Goal: Task Accomplishment & Management: Complete application form

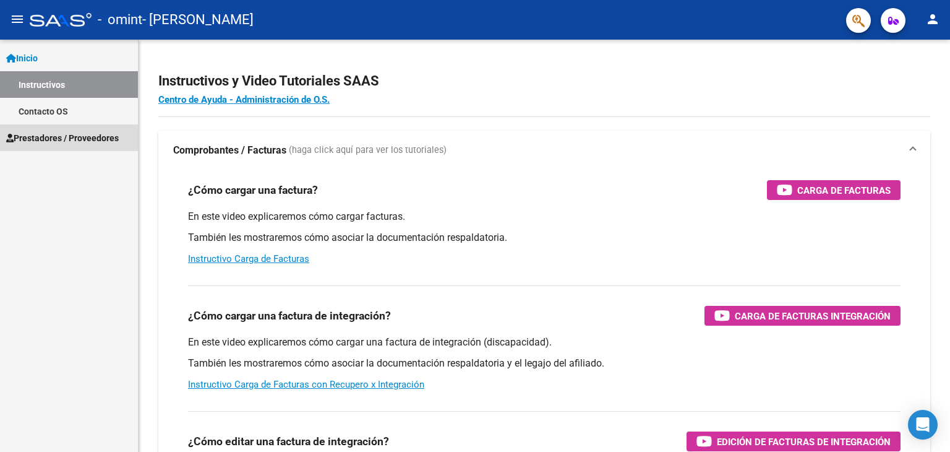
click at [75, 137] on span "Prestadores / Proveedores" at bounding box center [62, 138] width 113 height 14
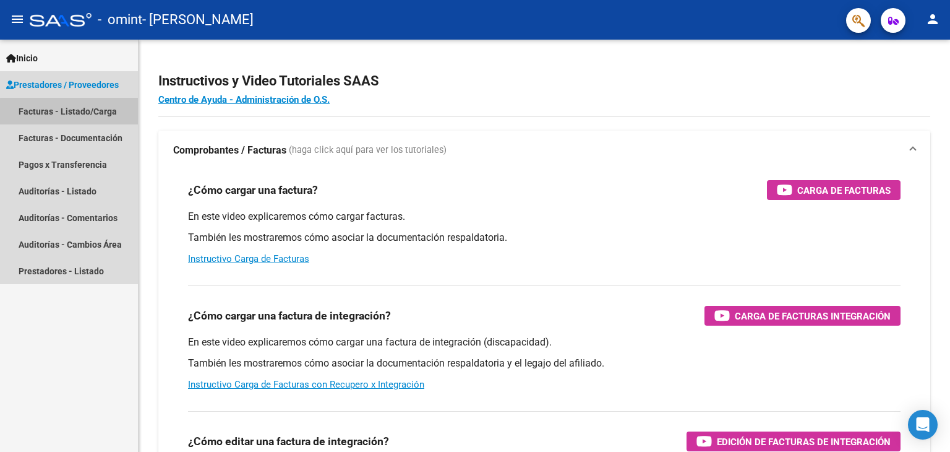
click at [77, 115] on link "Facturas - Listado/Carga" at bounding box center [69, 111] width 138 height 27
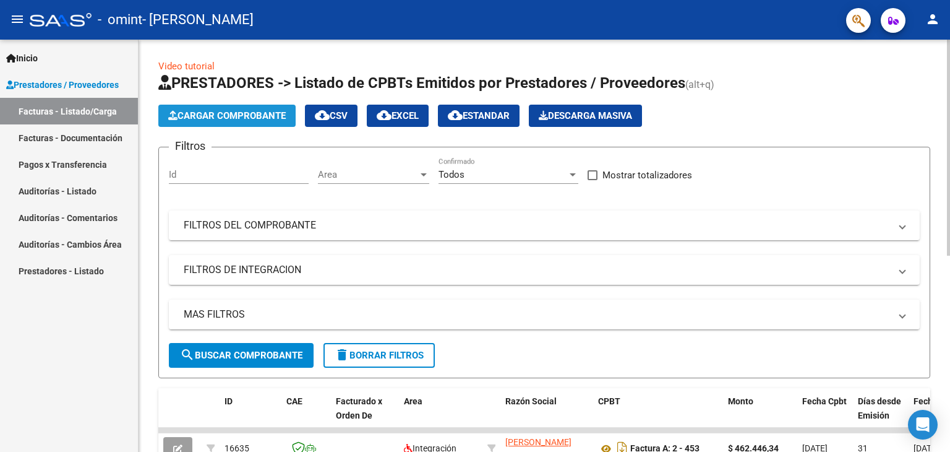
click at [236, 121] on button "Cargar Comprobante" at bounding box center [226, 116] width 137 height 22
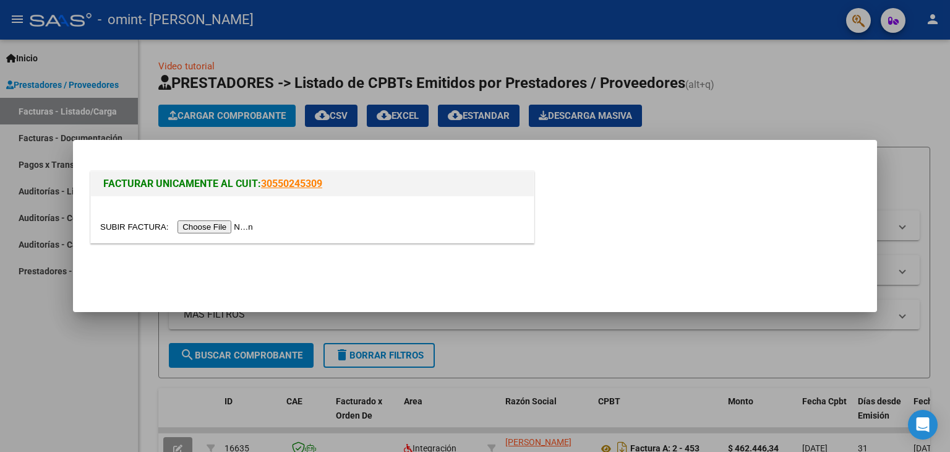
click at [228, 230] on input "file" at bounding box center [178, 226] width 156 height 13
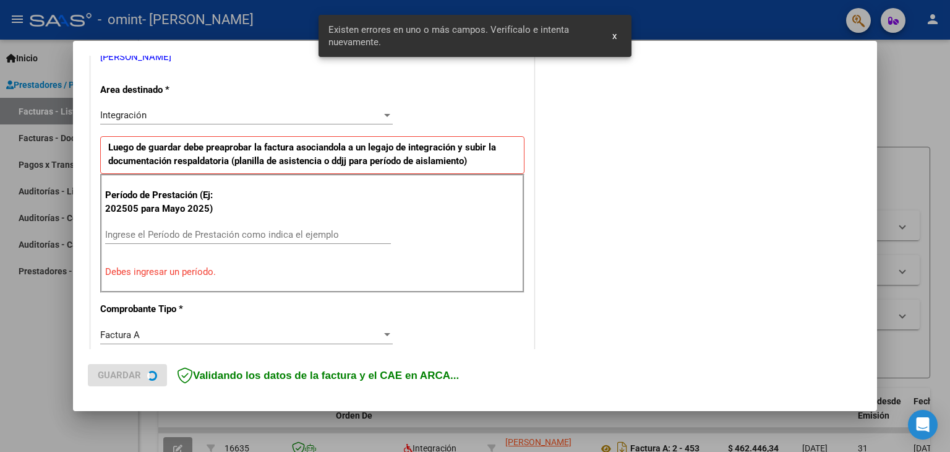
scroll to position [283, 0]
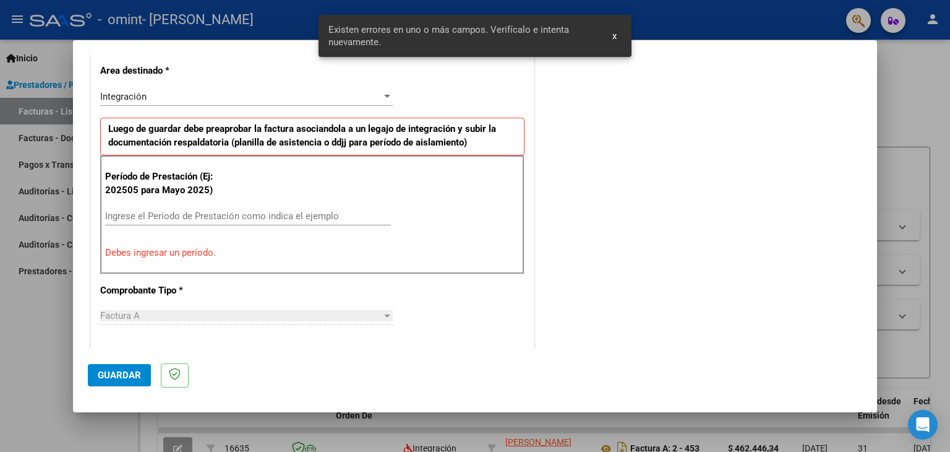
click at [134, 221] on div "Ingrese el Período de Prestación como indica el ejemplo" at bounding box center [248, 216] width 286 height 19
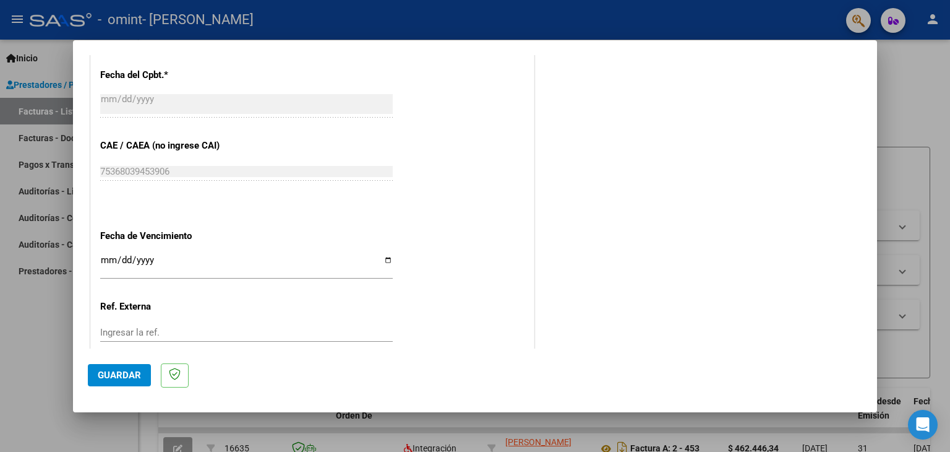
scroll to position [777, 0]
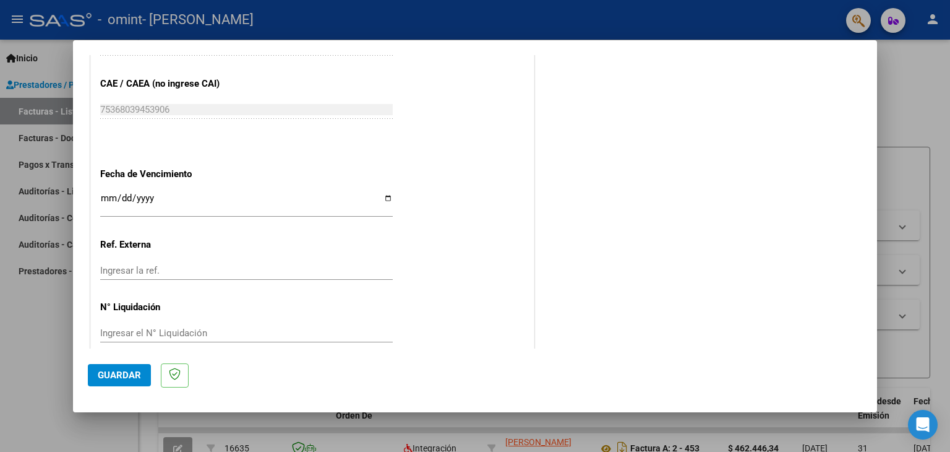
type input "202508"
click at [103, 196] on input "Ingresar la fecha" at bounding box center [246, 203] width 293 height 20
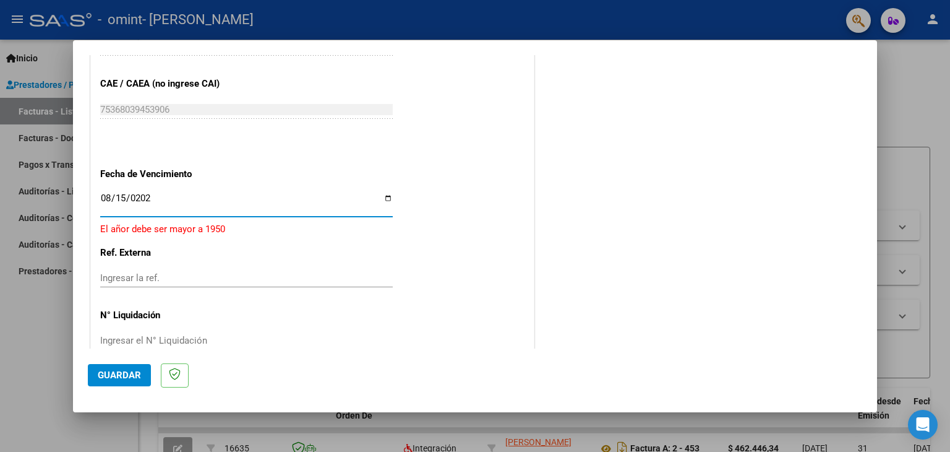
type input "[DATE]"
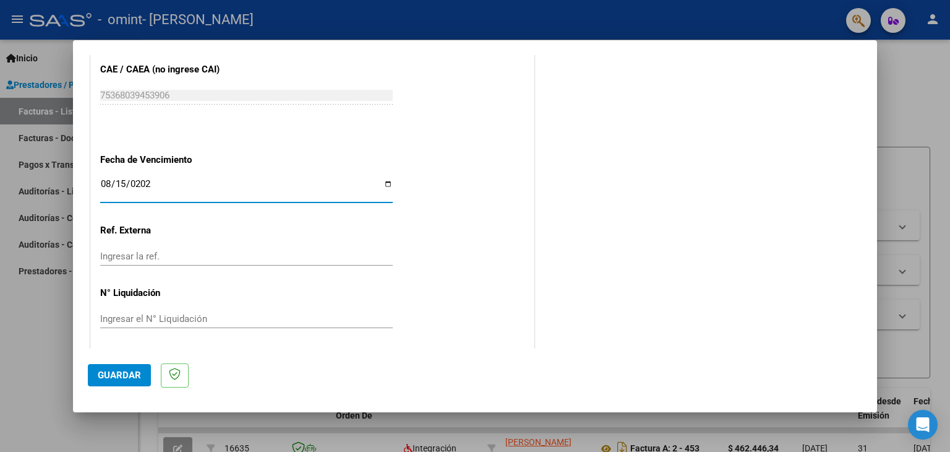
scroll to position [794, 0]
click at [138, 377] on span "Guardar" at bounding box center [119, 374] width 43 height 11
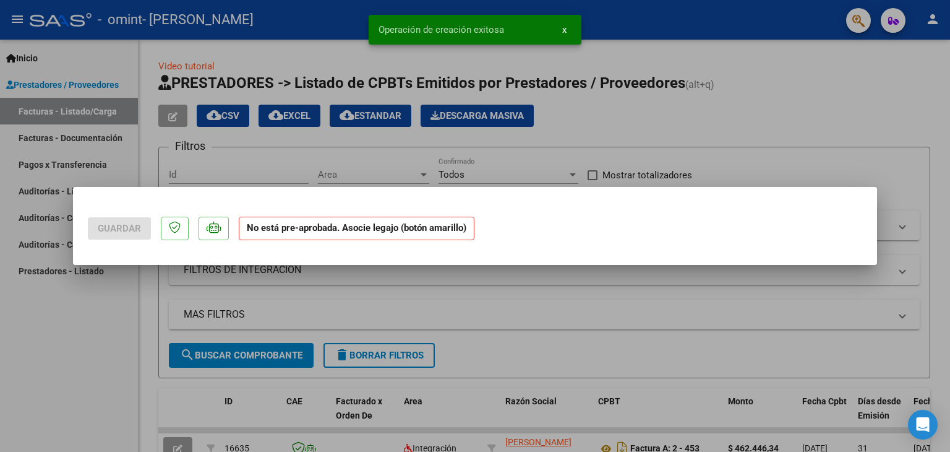
scroll to position [0, 0]
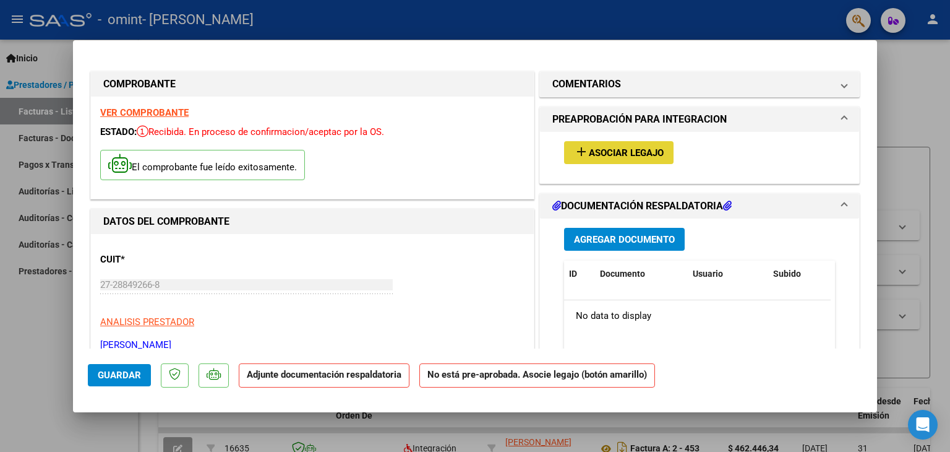
click at [607, 152] on span "Asociar Legajo" at bounding box center [626, 152] width 75 height 11
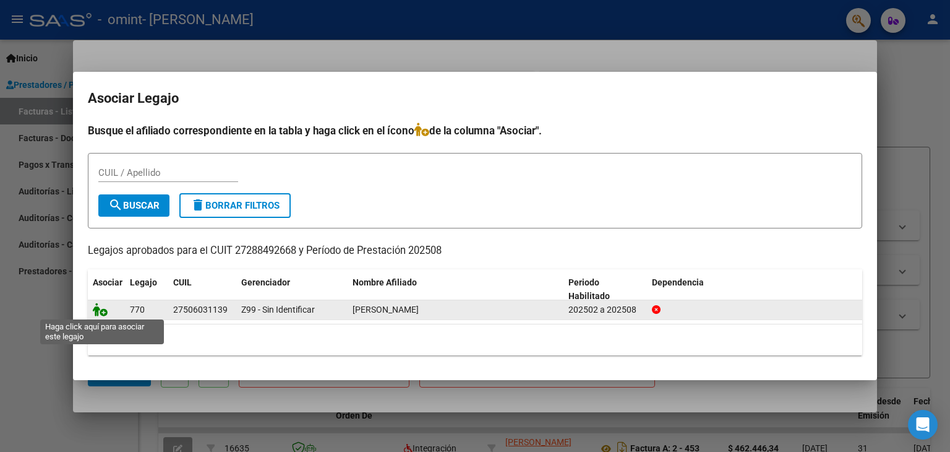
click at [97, 312] on icon at bounding box center [100, 309] width 15 height 14
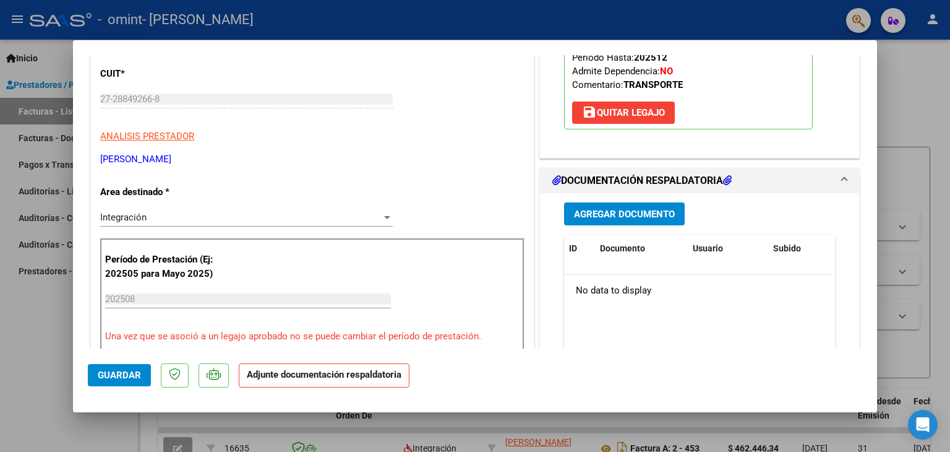
scroll to position [247, 0]
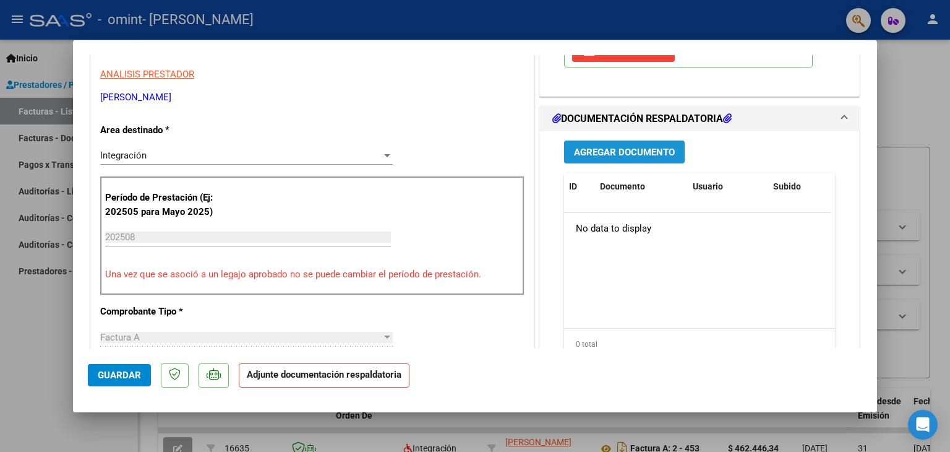
click at [598, 152] on span "Agregar Documento" at bounding box center [624, 152] width 101 height 11
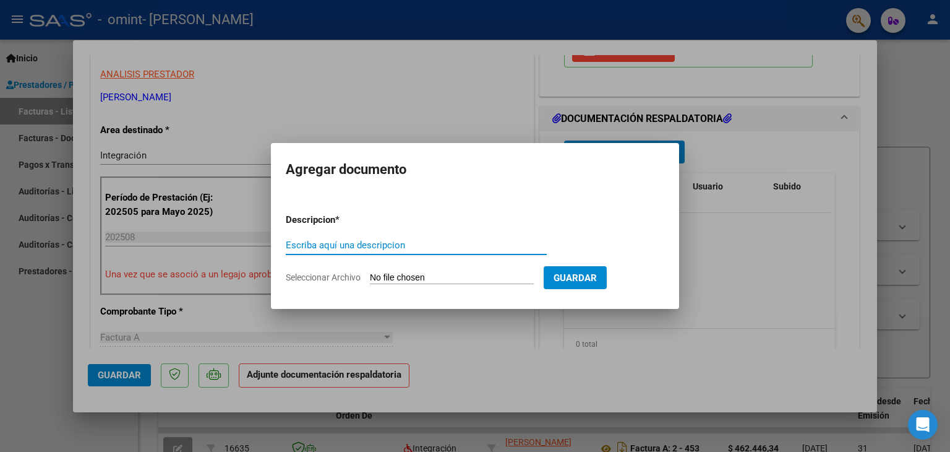
click at [425, 240] on input "Escriba aquí una descripcion" at bounding box center [416, 244] width 261 height 11
click at [430, 250] on input "Escriba aquí una descripcion" at bounding box center [416, 244] width 261 height 11
click at [440, 281] on input "Seleccionar Archivo" at bounding box center [452, 278] width 164 height 12
type input "C:\fakepath\[PERSON_NAME] terapia.pdf"
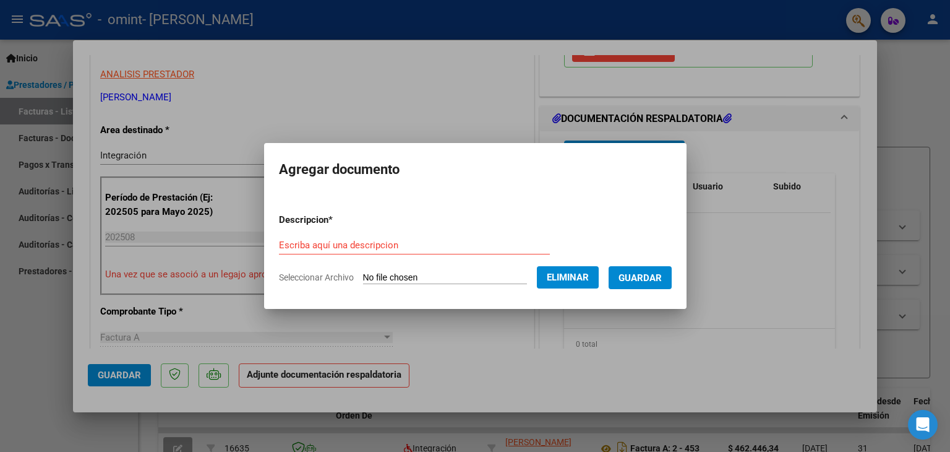
click at [383, 251] on div "Escriba aquí una descripcion" at bounding box center [414, 245] width 271 height 19
type input "planilla"
click at [552, 272] on button "Eliminar" at bounding box center [568, 277] width 62 height 22
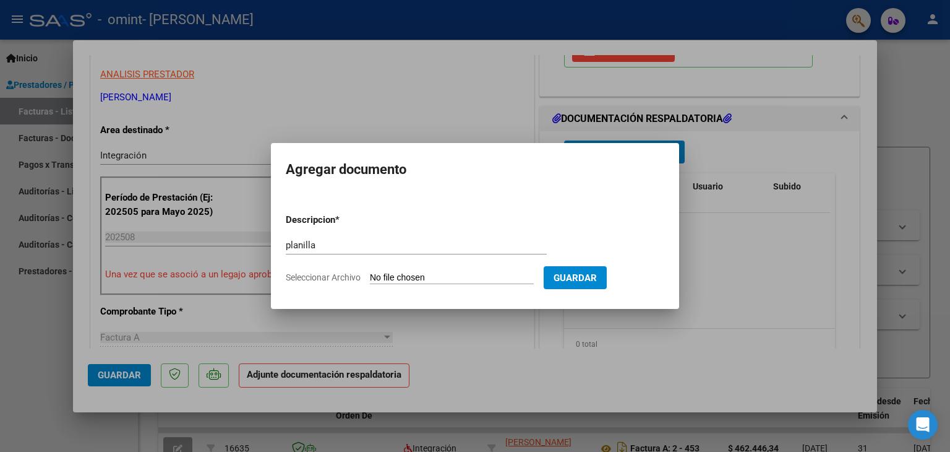
click at [496, 283] on input "Seleccionar Archivo" at bounding box center [452, 278] width 164 height 12
type input "C:\fakepath\[PERSON_NAME] terapia.pdf"
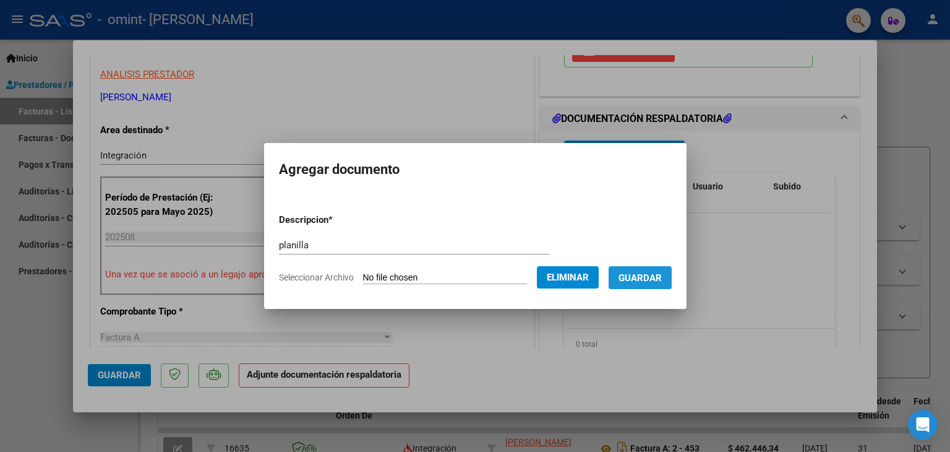
click at [633, 278] on span "Guardar" at bounding box center [640, 277] width 43 height 11
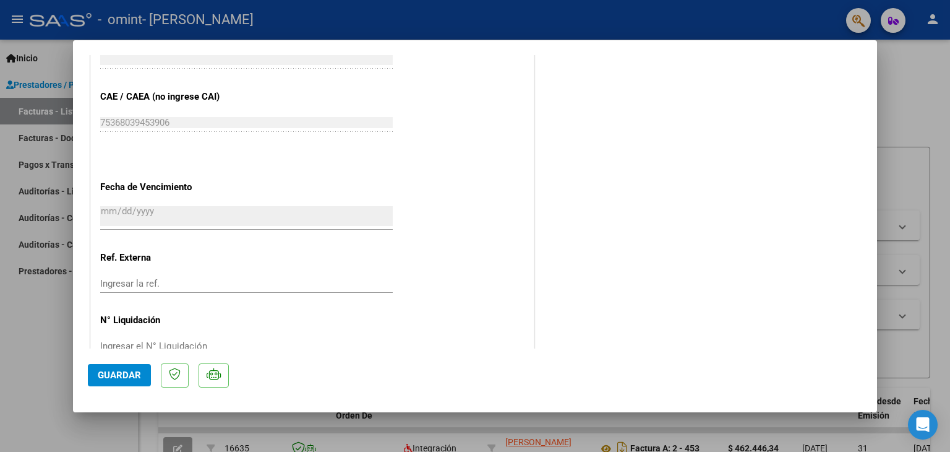
scroll to position [812, 0]
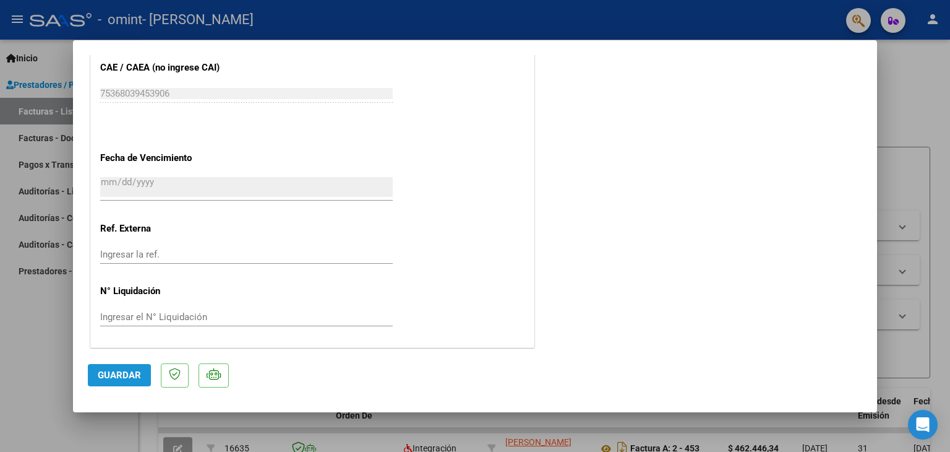
click at [122, 375] on span "Guardar" at bounding box center [119, 374] width 43 height 11
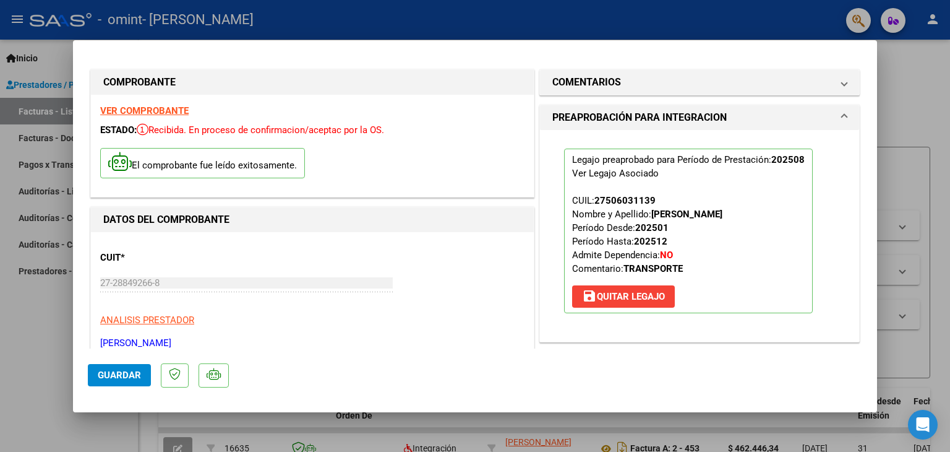
scroll to position [0, 0]
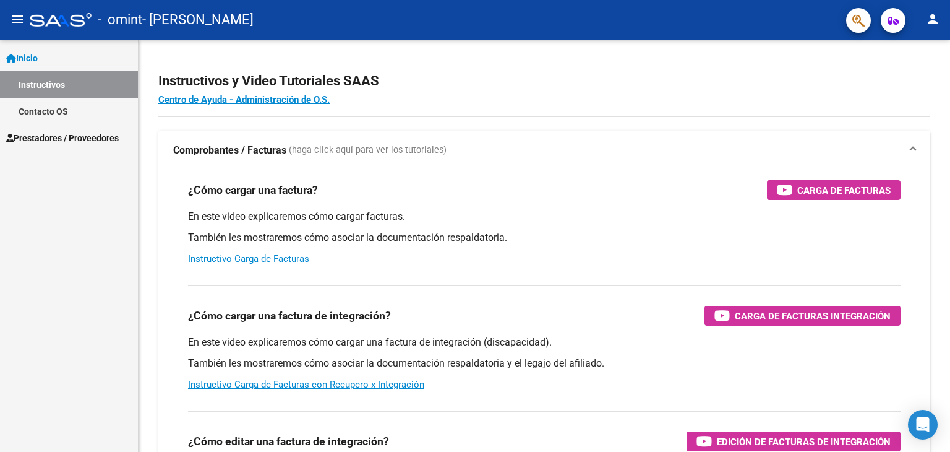
click at [72, 89] on link "Instructivos" at bounding box center [69, 84] width 138 height 27
click at [82, 137] on span "Prestadores / Proveedores" at bounding box center [62, 138] width 113 height 14
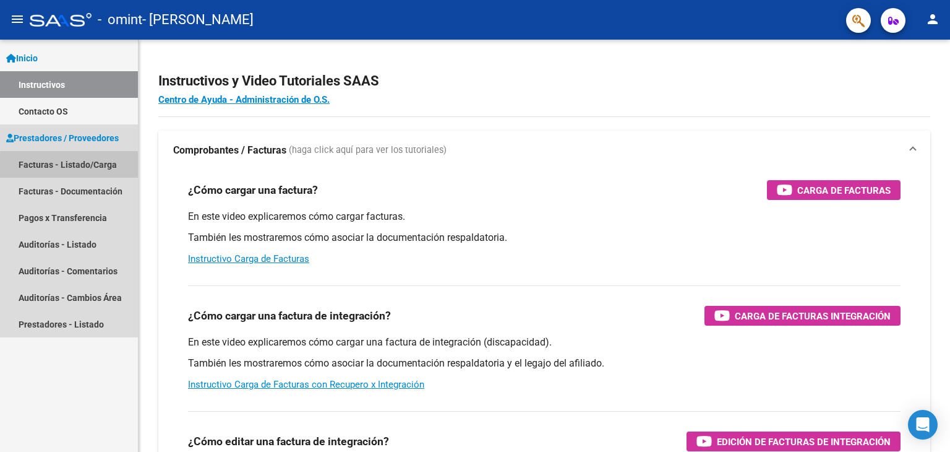
click at [92, 168] on link "Facturas - Listado/Carga" at bounding box center [69, 164] width 138 height 27
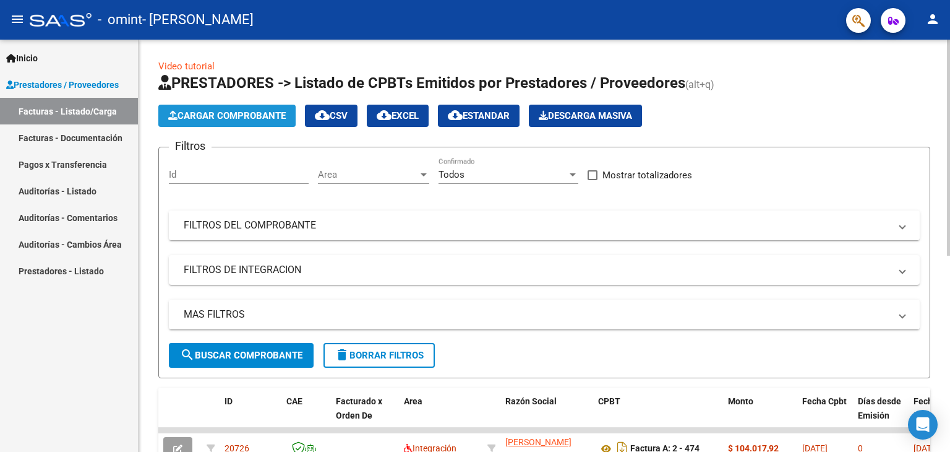
click at [244, 114] on span "Cargar Comprobante" at bounding box center [227, 115] width 118 height 11
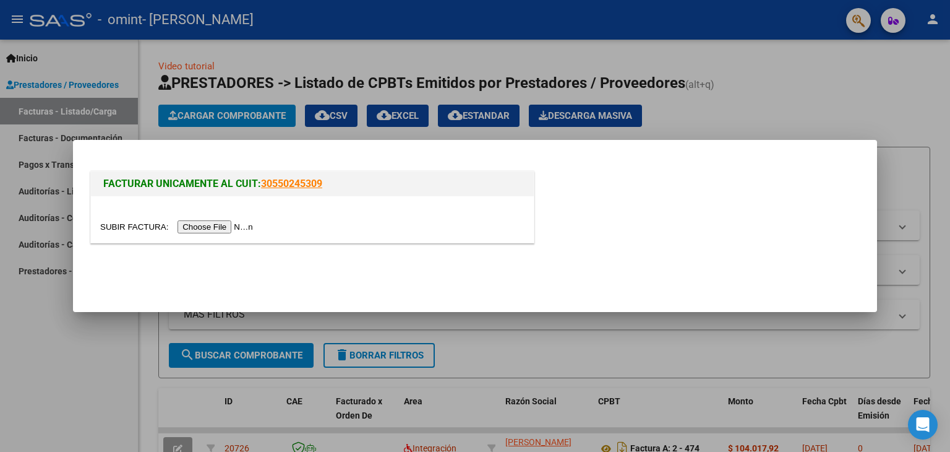
click at [188, 229] on input "file" at bounding box center [178, 226] width 156 height 13
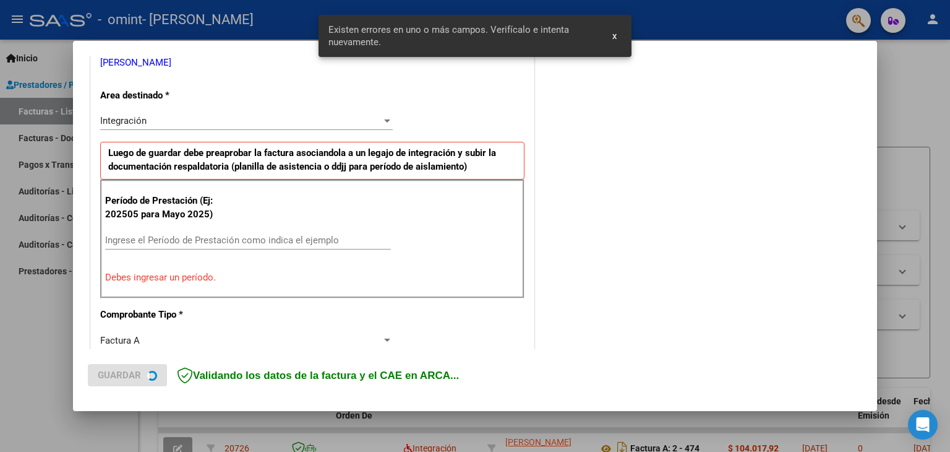
scroll to position [260, 0]
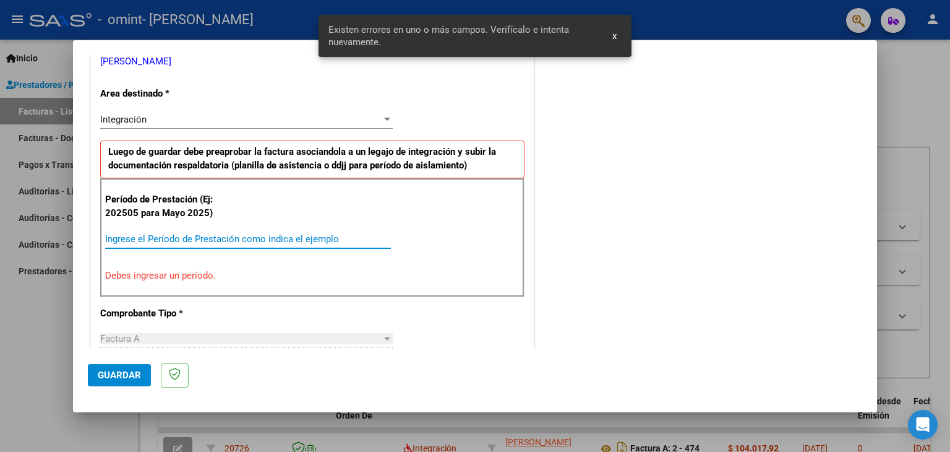
click at [240, 239] on input "Ingrese el Período de Prestación como indica el ejemplo" at bounding box center [248, 238] width 286 height 11
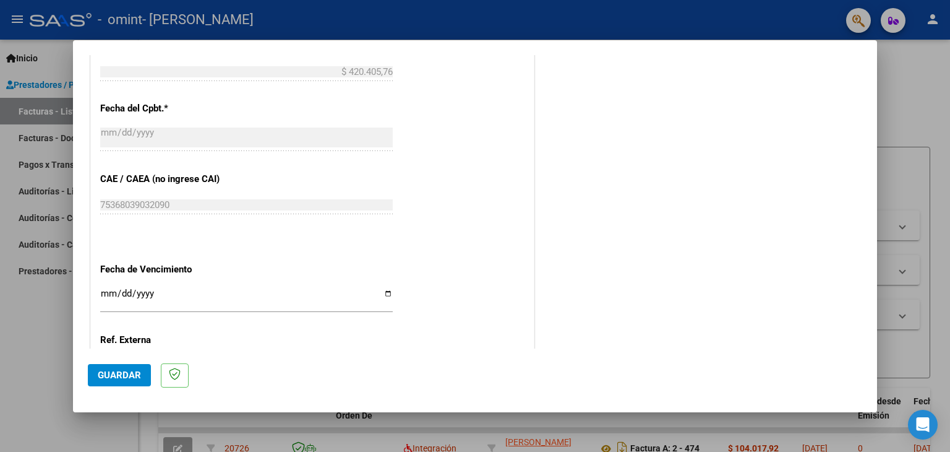
scroll to position [755, 0]
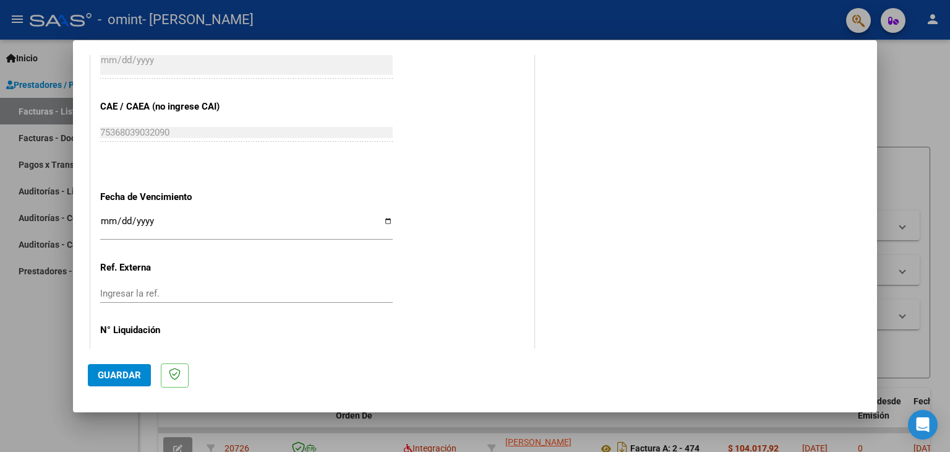
type input "202508"
click at [115, 239] on div "Ingresar la fecha" at bounding box center [246, 232] width 293 height 38
click at [106, 231] on input "Ingresar la fecha" at bounding box center [246, 226] width 293 height 20
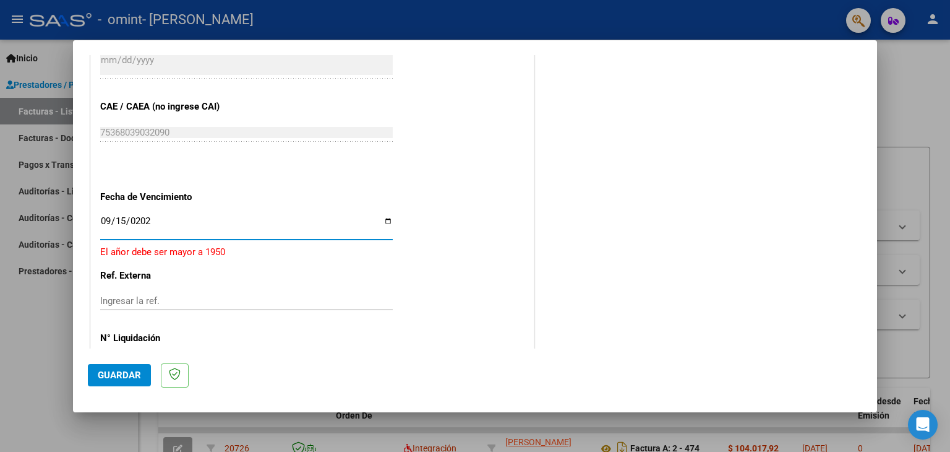
type input "[DATE]"
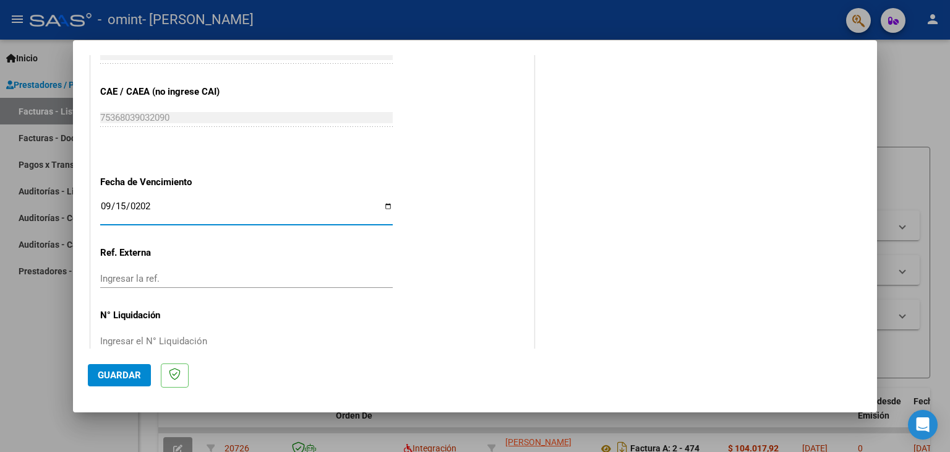
scroll to position [794, 0]
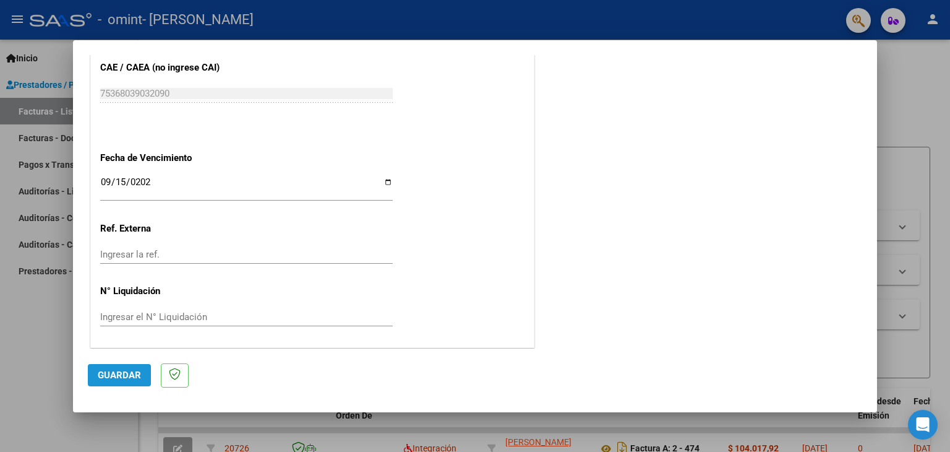
click at [125, 374] on span "Guardar" at bounding box center [119, 374] width 43 height 11
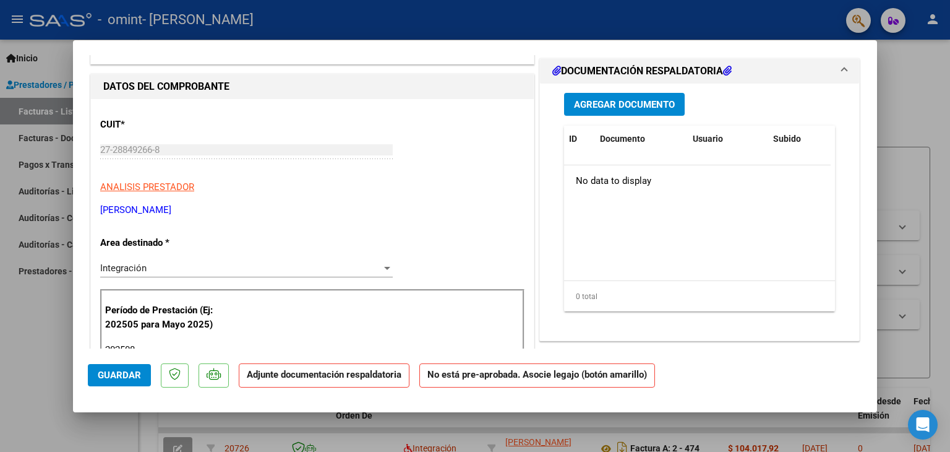
scroll to position [0, 0]
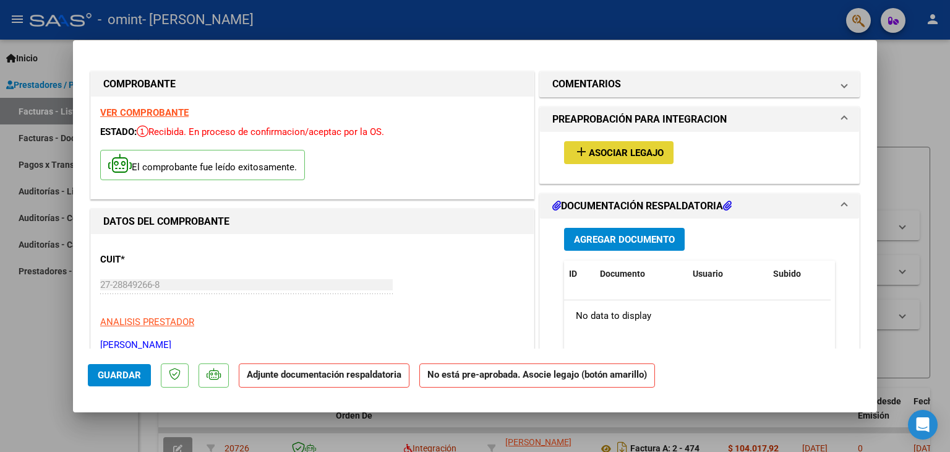
click at [575, 155] on mat-icon "add" at bounding box center [581, 151] width 15 height 15
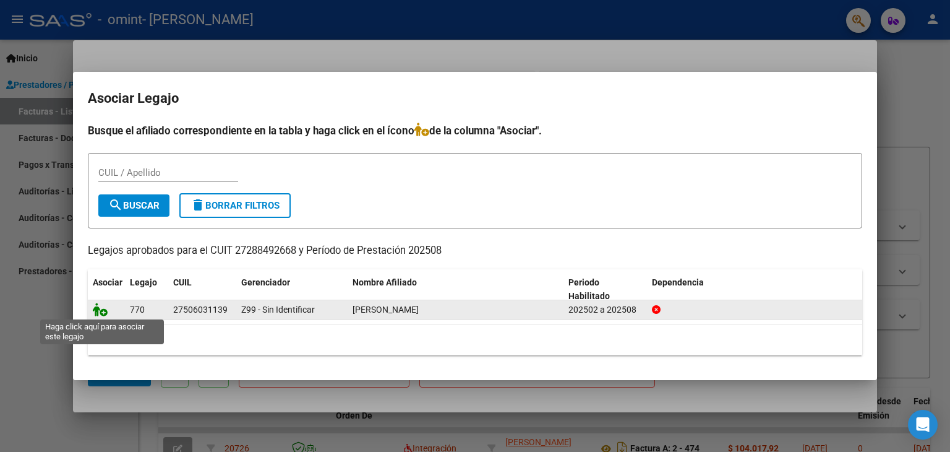
click at [102, 310] on icon at bounding box center [100, 309] width 15 height 14
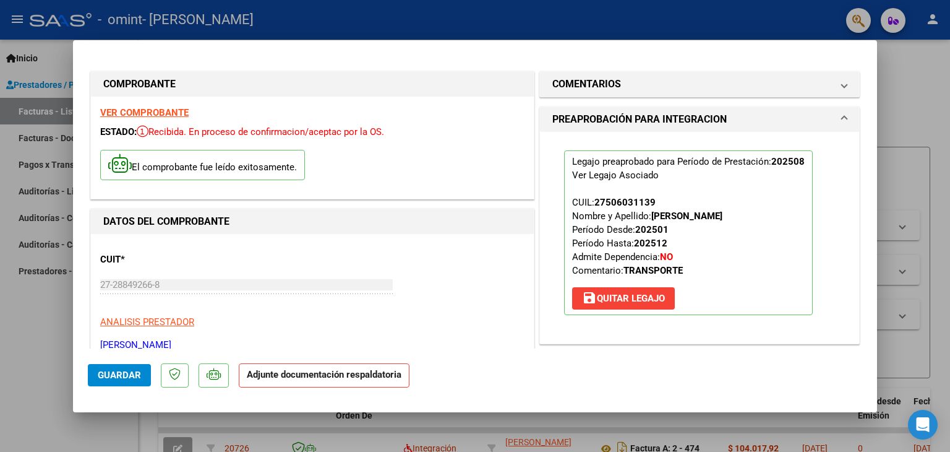
click at [333, 377] on strong "Adjunte documentación respaldatoria" at bounding box center [324, 374] width 155 height 11
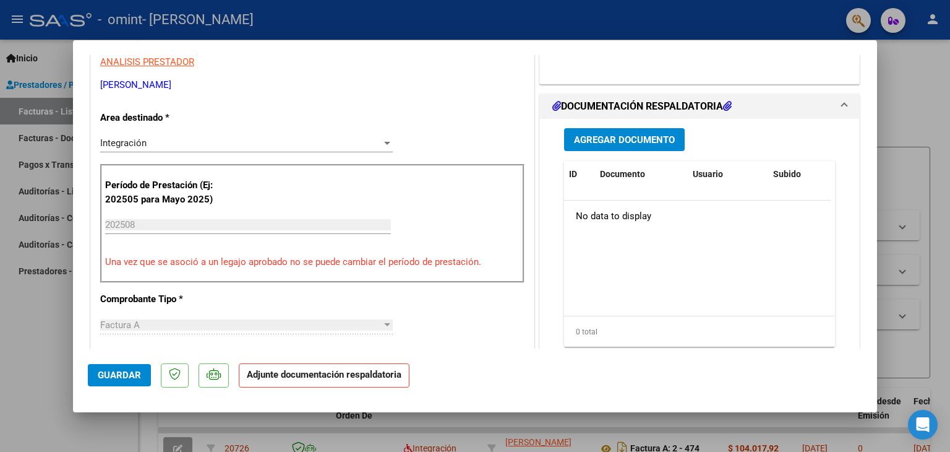
scroll to position [186, 0]
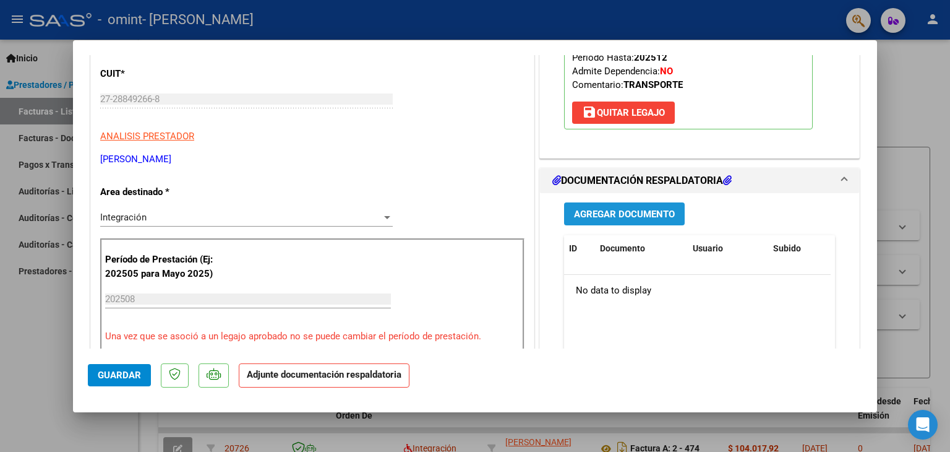
click at [603, 215] on span "Agregar Documento" at bounding box center [624, 213] width 101 height 11
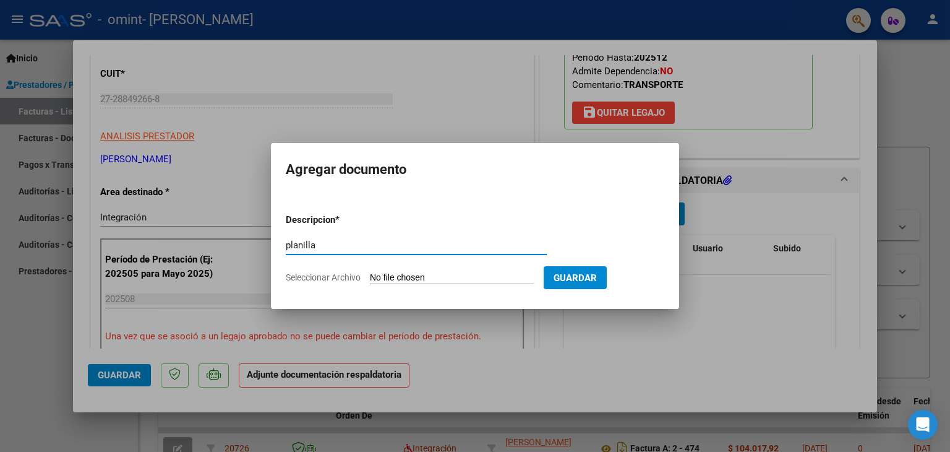
type input "planilla"
click at [455, 280] on input "Seleccionar Archivo" at bounding box center [452, 278] width 164 height 12
type input "C:\fakepath\[PERSON_NAME] escuela.pdf"
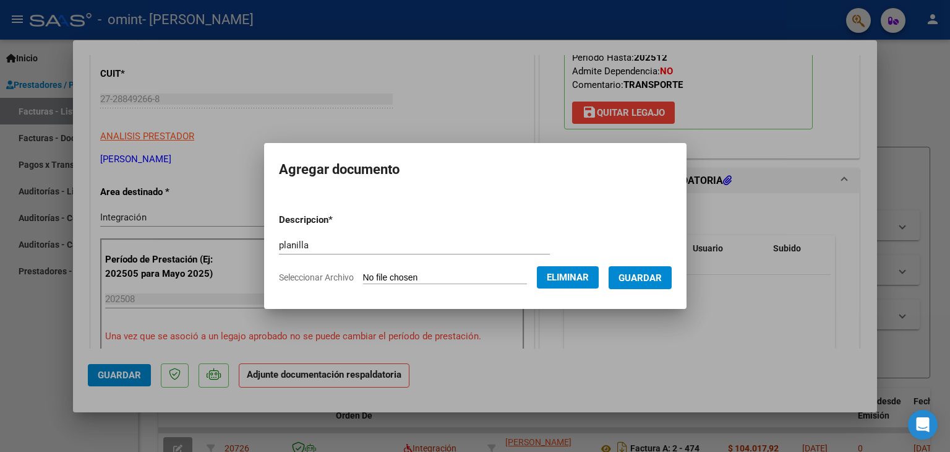
click at [628, 272] on span "Guardar" at bounding box center [640, 277] width 43 height 11
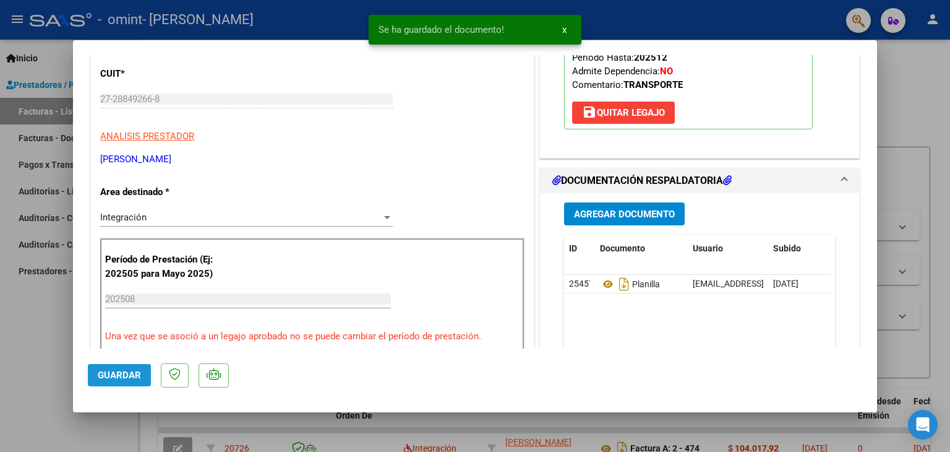
click at [108, 380] on span "Guardar" at bounding box center [119, 374] width 43 height 11
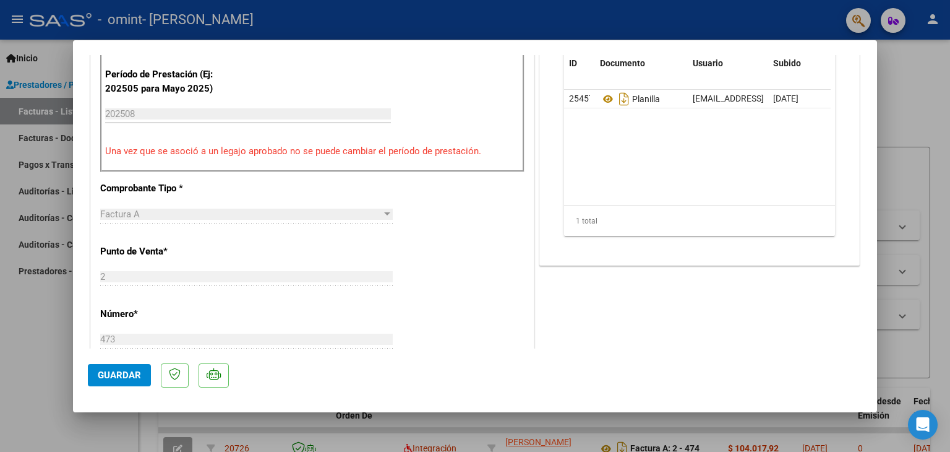
scroll to position [371, 0]
click at [115, 377] on span "Guardar" at bounding box center [119, 374] width 43 height 11
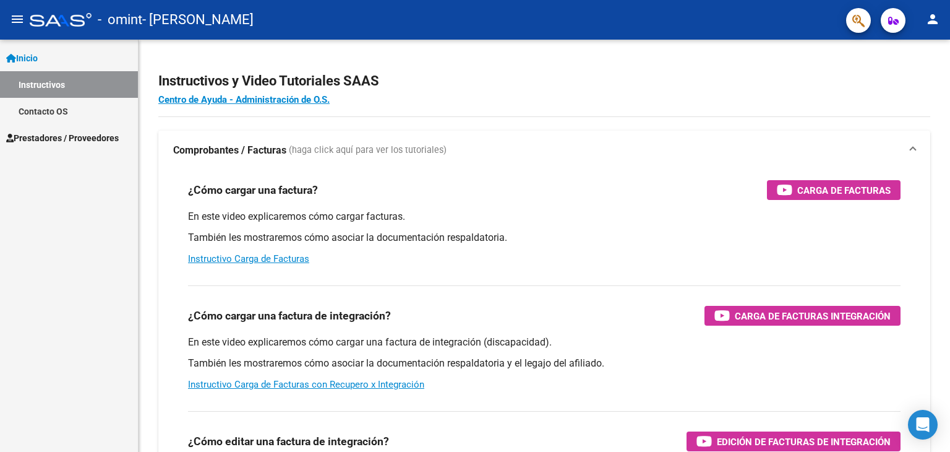
click at [90, 135] on span "Prestadores / Proveedores" at bounding box center [62, 138] width 113 height 14
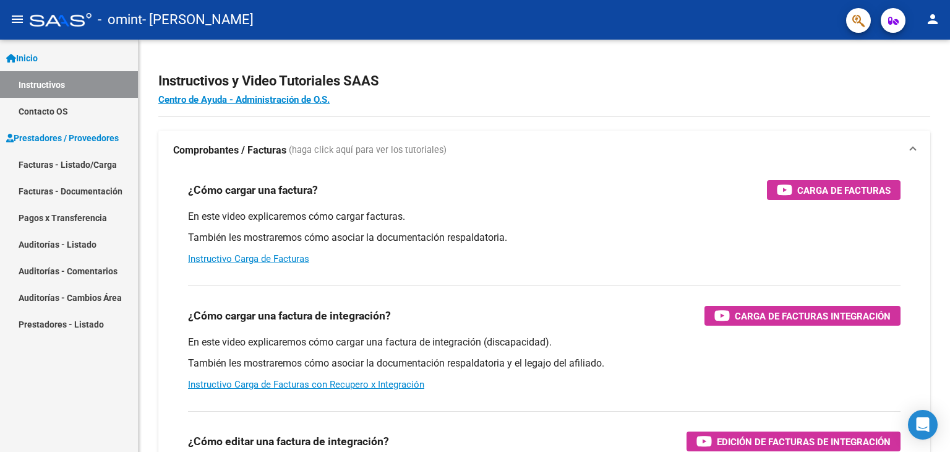
click at [95, 162] on link "Facturas - Listado/Carga" at bounding box center [69, 164] width 138 height 27
